Goal: Use online tool/utility: Use online tool/utility

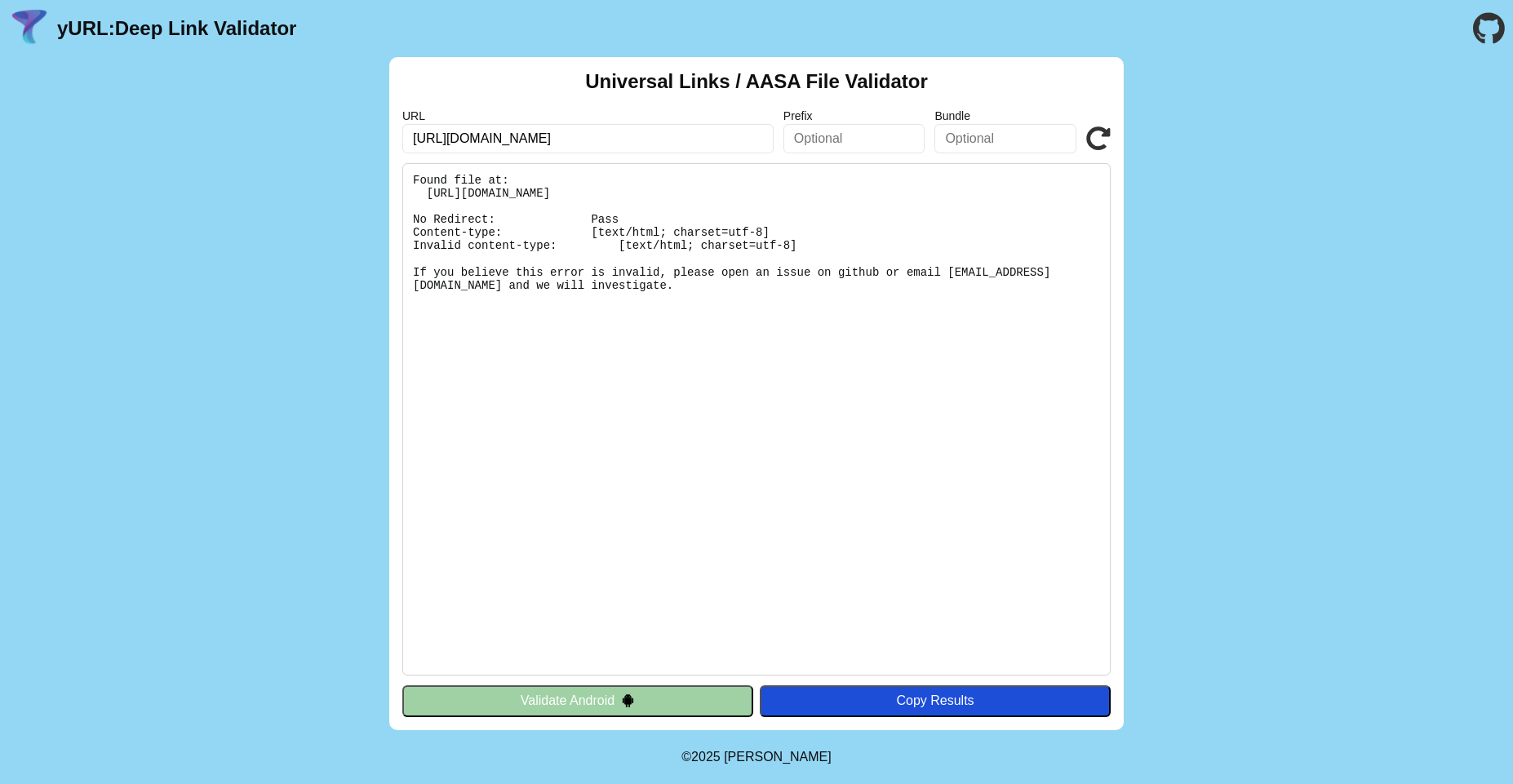
click at [1100, 126] on icon at bounding box center [1098, 138] width 24 height 24
click at [1095, 136] on icon at bounding box center [1098, 138] width 24 height 24
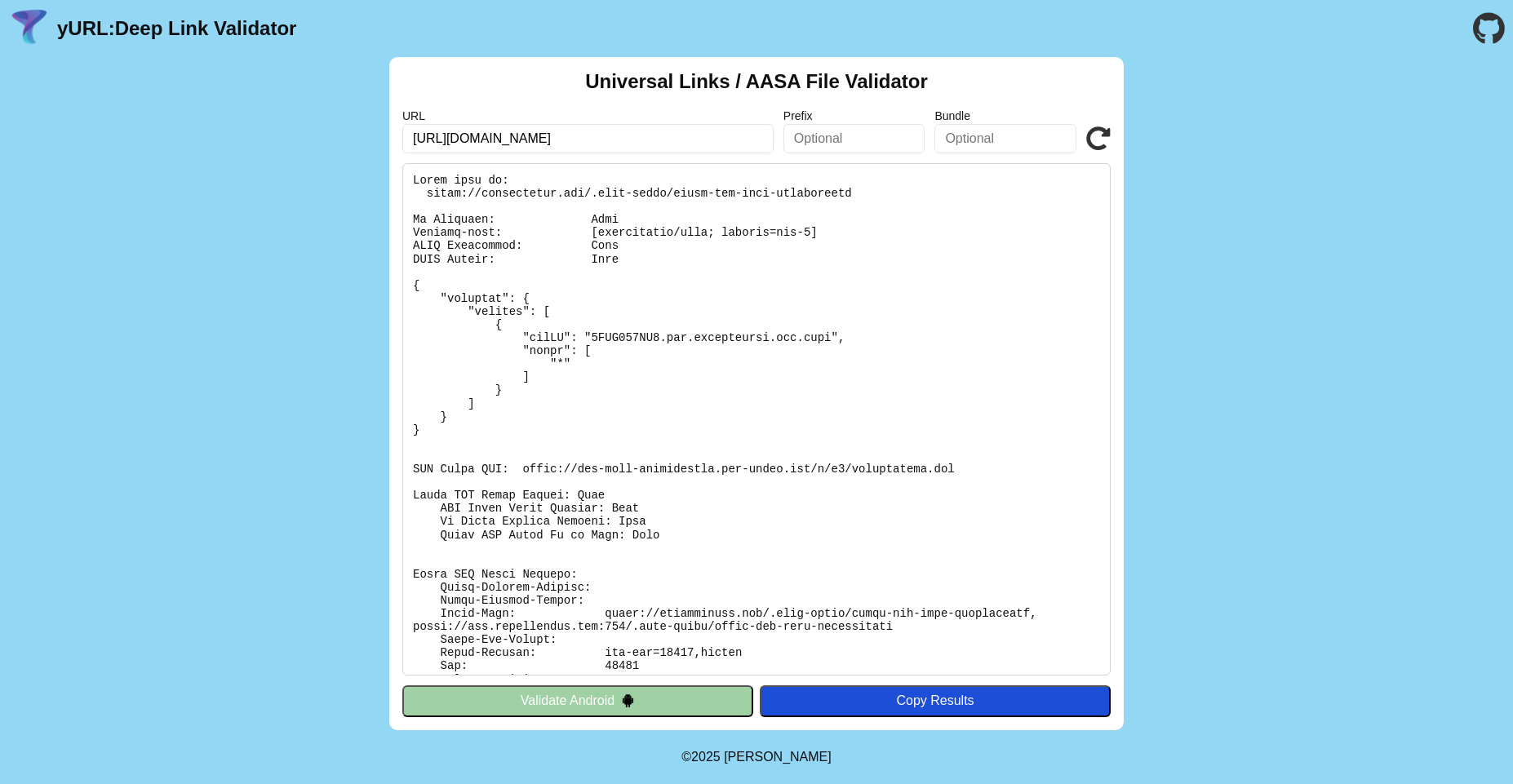
click at [1103, 136] on icon at bounding box center [1098, 138] width 24 height 24
drag, startPoint x: 423, startPoint y: 197, endPoint x: 940, endPoint y: 189, distance: 517.3
click at [940, 189] on pre at bounding box center [756, 419] width 708 height 512
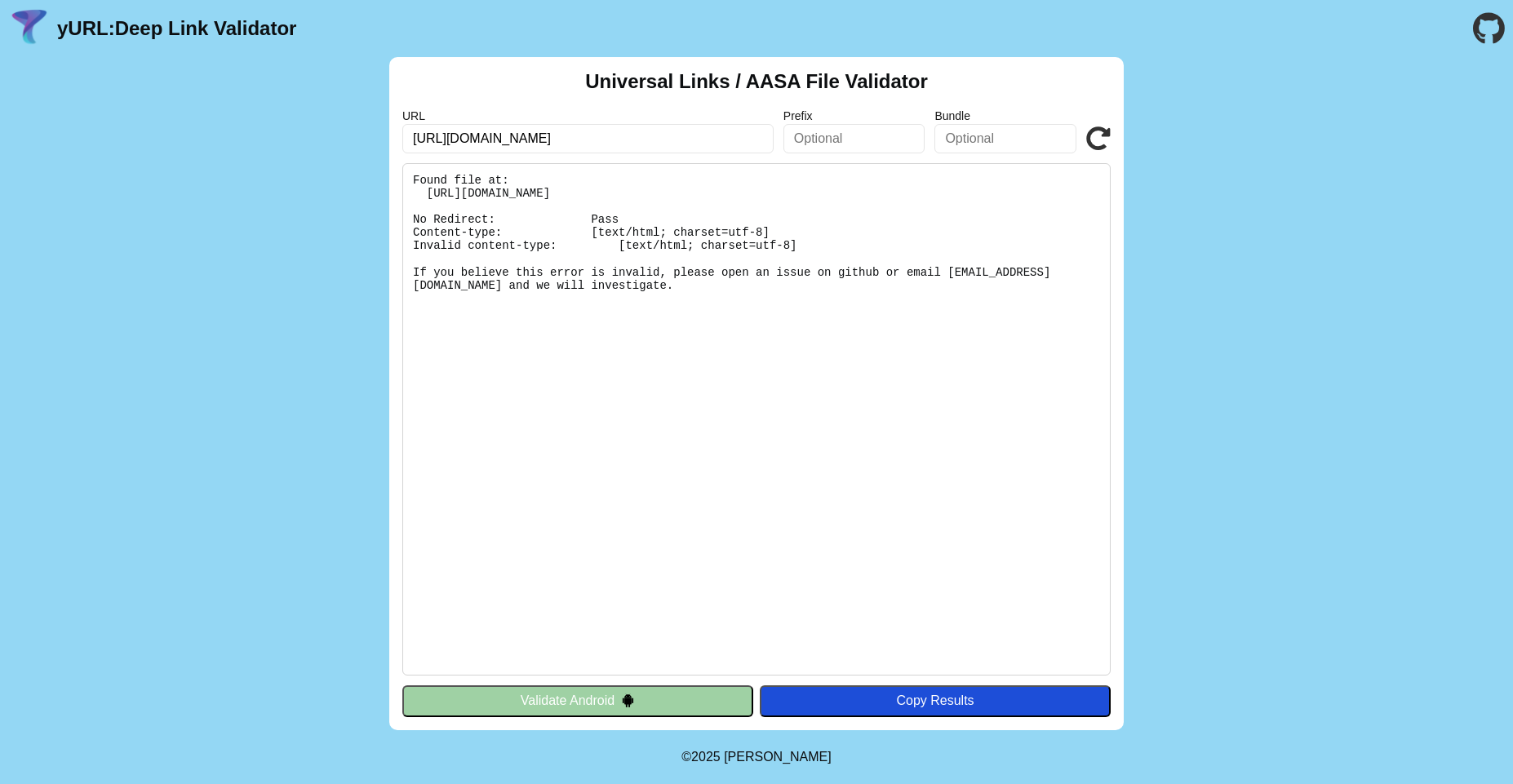
click at [1089, 133] on icon at bounding box center [1098, 138] width 24 height 24
click at [701, 139] on input "[URL][DOMAIN_NAME]" at bounding box center [587, 138] width 371 height 29
type input "e"
type input "[URL][DOMAIN_NAME]"
click button "Validate" at bounding box center [0, 0] width 0 height 0
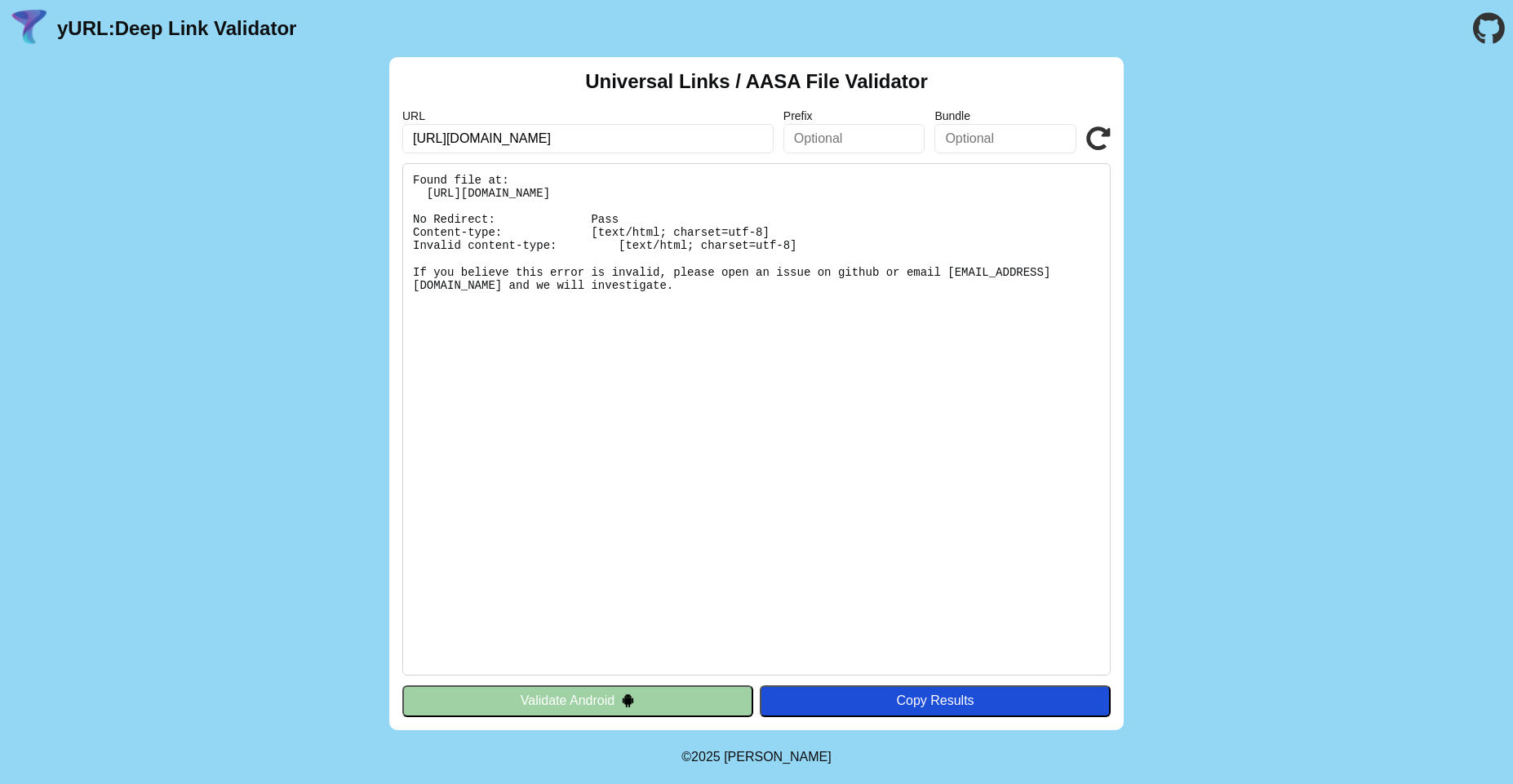
click at [626, 129] on input "[URL][DOMAIN_NAME]" at bounding box center [587, 138] width 371 height 29
click button "Validate" at bounding box center [0, 0] width 0 height 0
click at [649, 363] on pre "Found file at: [URL][DOMAIN_NAME] No Redirect: Pass Content-type: [text/html; c…" at bounding box center [756, 419] width 708 height 512
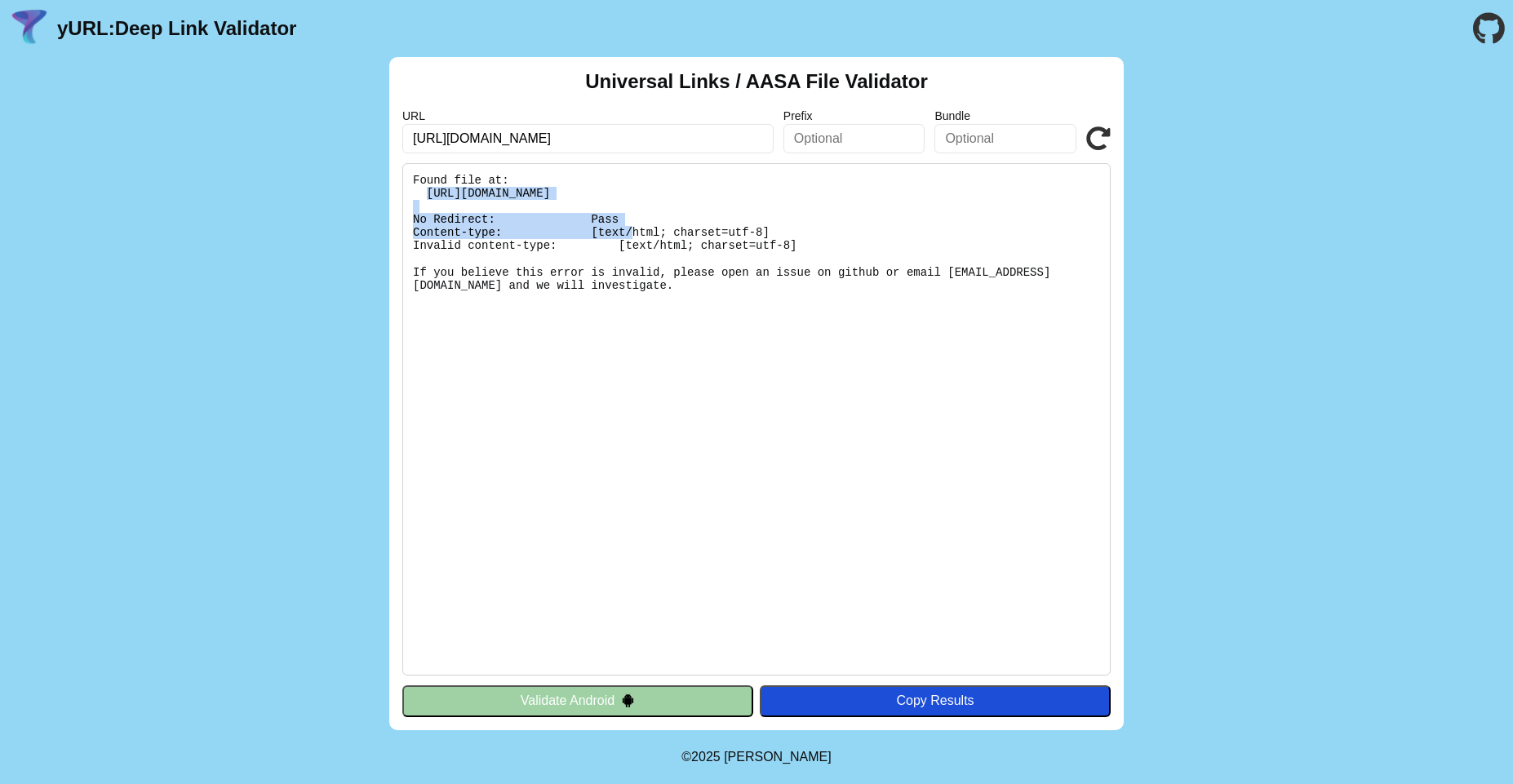
drag, startPoint x: 427, startPoint y: 191, endPoint x: 930, endPoint y: 198, distance: 502.6
click at [930, 198] on pre "Found file at: [URL][DOMAIN_NAME] No Redirect: Pass Content-type: [text/html; c…" at bounding box center [756, 419] width 708 height 512
copy pre "[URL][DOMAIN_NAME]"
click at [796, 405] on pre "Found file at: [URL][DOMAIN_NAME] No Redirect: Pass Content-type: [text/html; c…" at bounding box center [756, 419] width 708 height 512
click at [732, 309] on pre "Found file at: [URL][DOMAIN_NAME] No Redirect: Pass Content-type: [text/html; c…" at bounding box center [756, 419] width 708 height 512
